Goal: Information Seeking & Learning: Learn about a topic

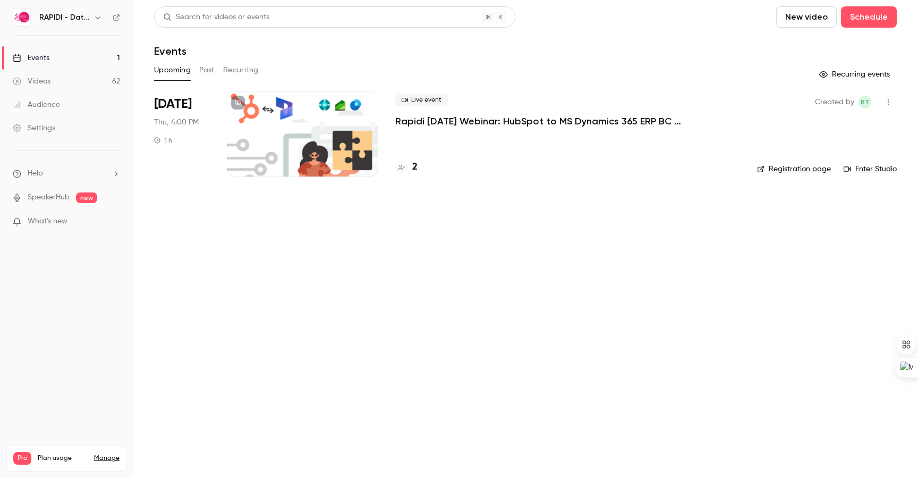
click at [55, 61] on link "Events 1" at bounding box center [66, 57] width 133 height 23
click at [414, 168] on h4 "3" at bounding box center [414, 167] width 5 height 14
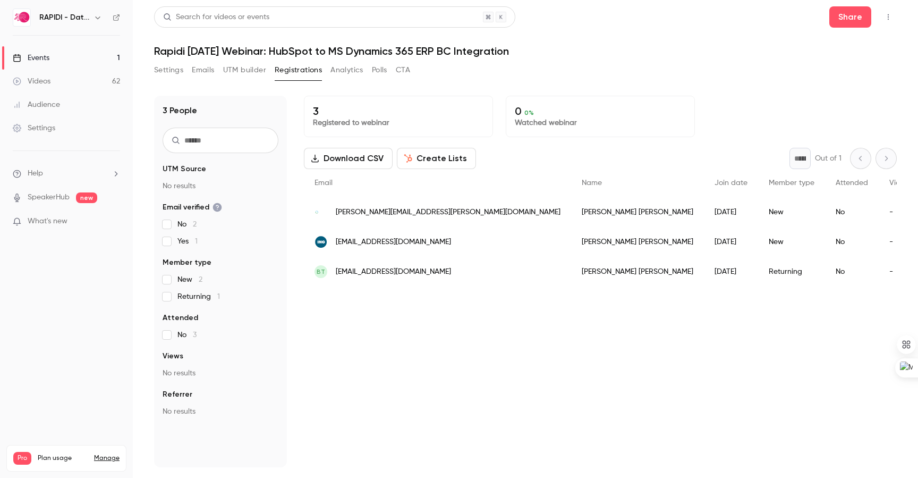
click at [67, 222] on p "What's new" at bounding box center [58, 221] width 90 height 11
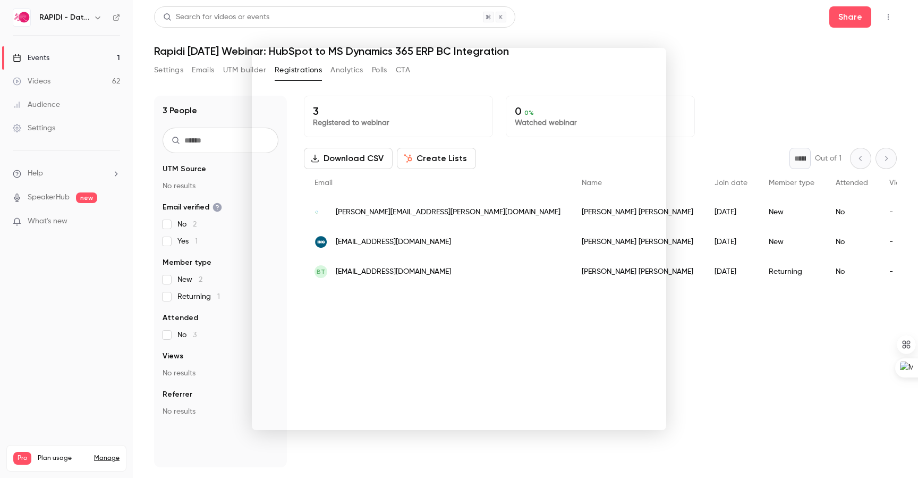
click at [637, 19] on div at bounding box center [459, 239] width 918 height 478
